Goal: Transaction & Acquisition: Purchase product/service

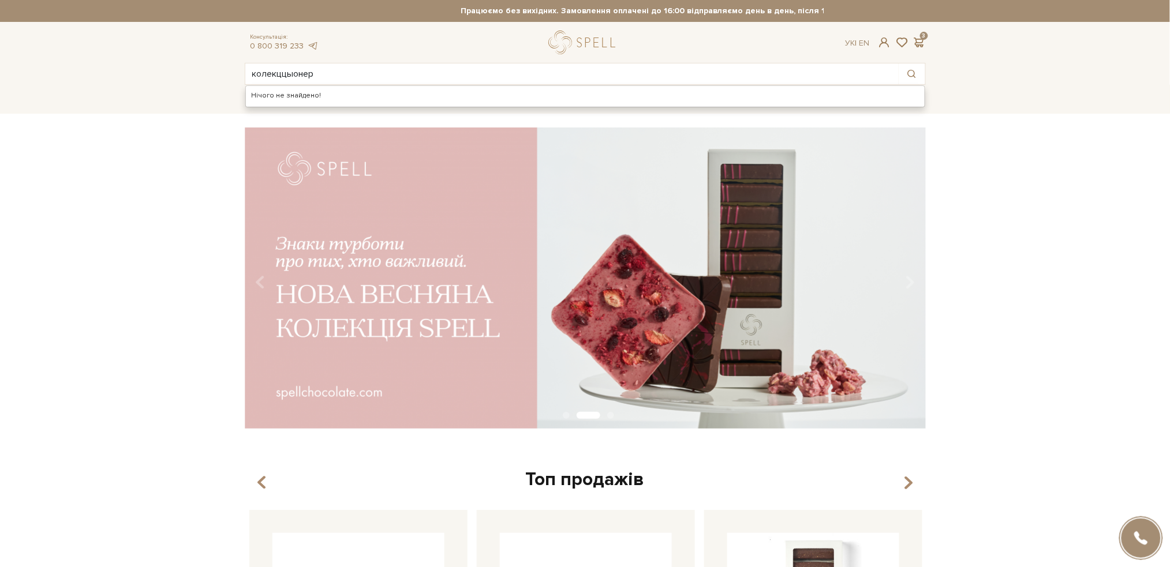
click at [308, 77] on input "колекццыонер" at bounding box center [571, 73] width 653 height 21
click at [291, 76] on input "колекццыонер" at bounding box center [571, 73] width 653 height 21
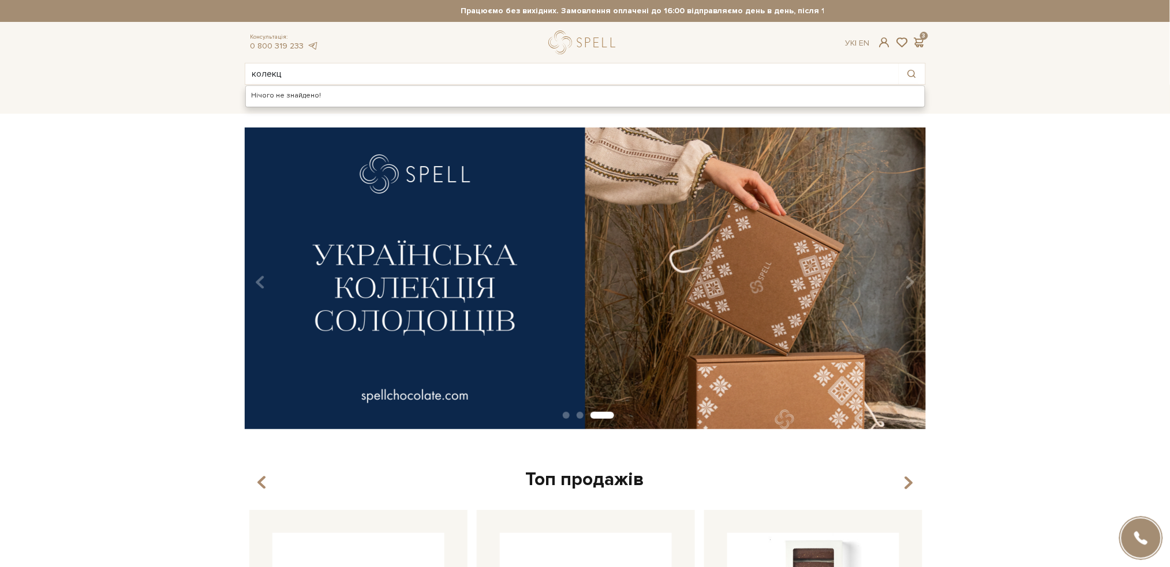
type input "колекц"
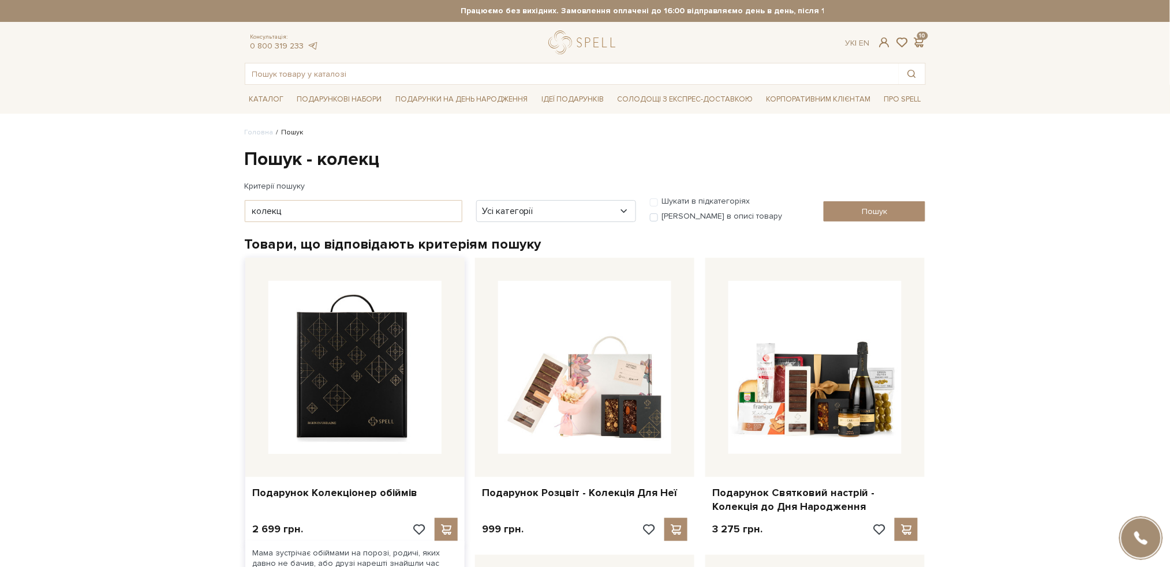
click at [339, 367] on img at bounding box center [354, 367] width 173 height 173
